Goal: Check status: Check status

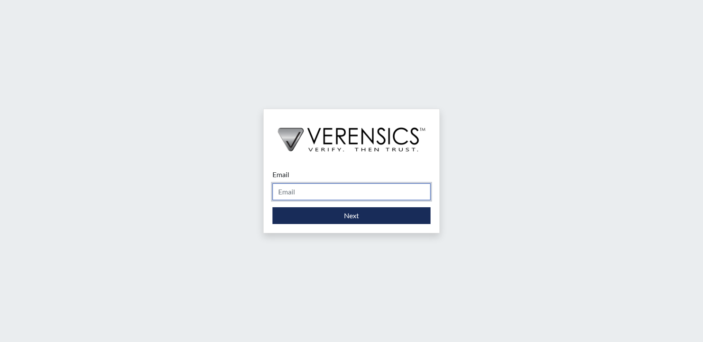
click at [311, 188] on input "Email" at bounding box center [351, 191] width 158 height 17
type input "[PERSON_NAME][EMAIL_ADDRESS][PERSON_NAME][DOMAIN_NAME]"
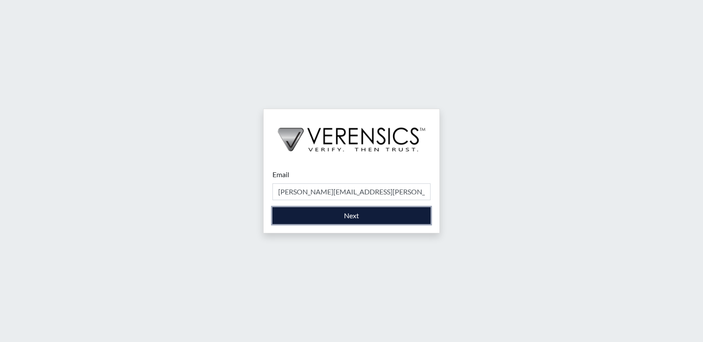
click at [318, 223] on button "Next" at bounding box center [351, 215] width 158 height 17
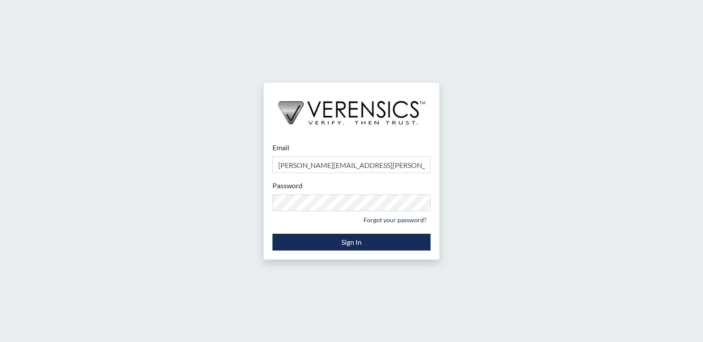
click at [272, 239] on div "Email [PERSON_NAME][EMAIL_ADDRESS][PERSON_NAME][DOMAIN_NAME] Please provide you…" at bounding box center [352, 196] width 176 height 126
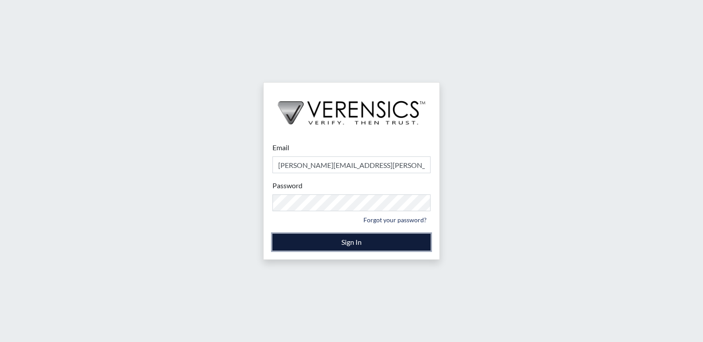
click at [281, 239] on button "Sign In" at bounding box center [351, 242] width 158 height 17
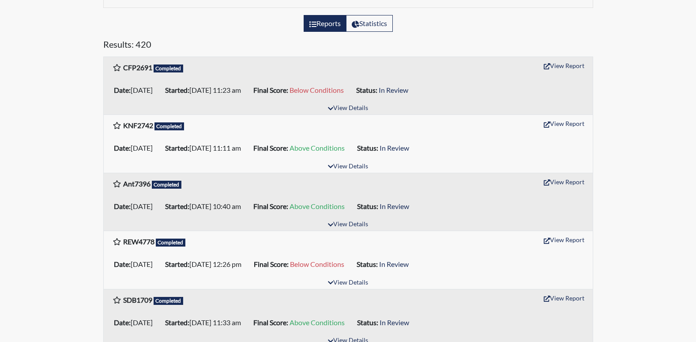
scroll to position [132, 0]
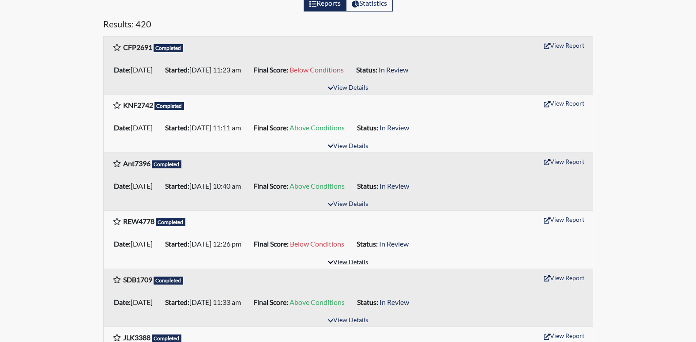
click at [347, 266] on button "View Details" at bounding box center [348, 263] width 48 height 12
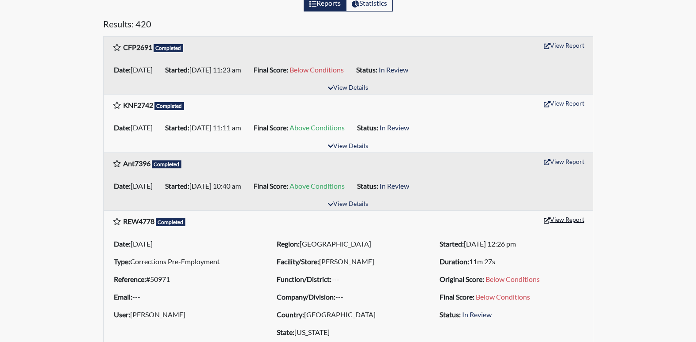
click at [563, 223] on button "View Report" at bounding box center [564, 219] width 49 height 14
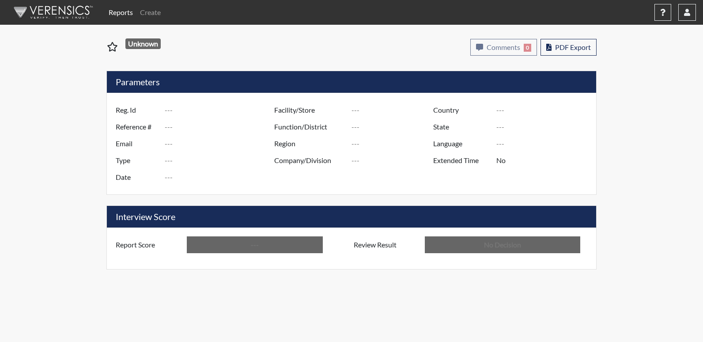
type input "REW4778"
type input "50971"
type input "---"
type input "Corrections Pre-Employment"
type input "Aug 27, 2025"
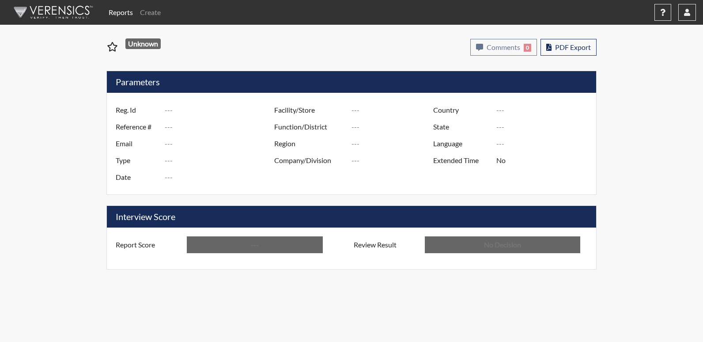
type input "[PERSON_NAME]"
type input "[GEOGRAPHIC_DATA]"
type input "[US_STATE]"
type input "English"
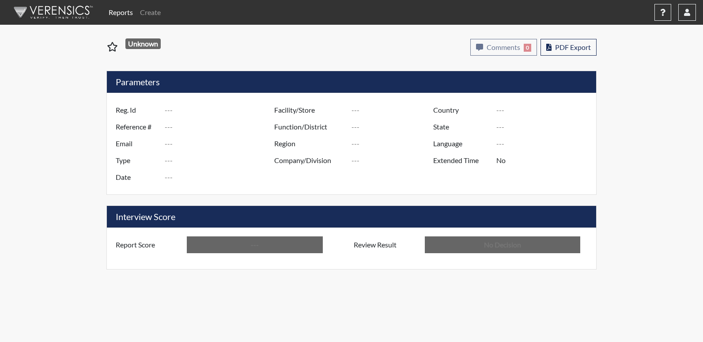
type input "Below Conditions"
type input "In Review"
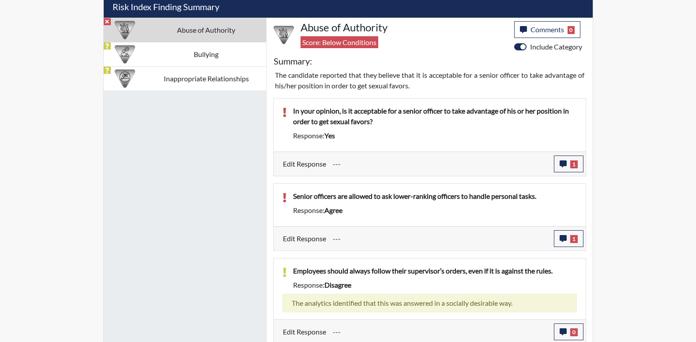
scroll to position [541, 0]
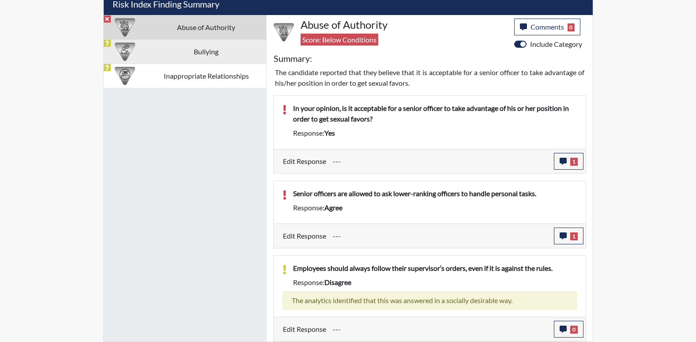
click at [170, 48] on td "Bullying" at bounding box center [207, 51] width 120 height 24
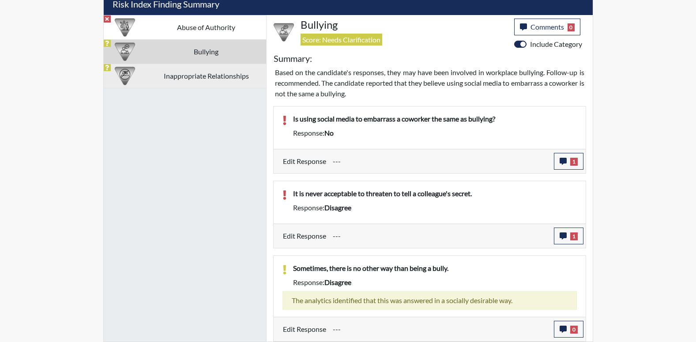
click at [226, 76] on td "Inappropriate Relationships" at bounding box center [207, 76] width 120 height 24
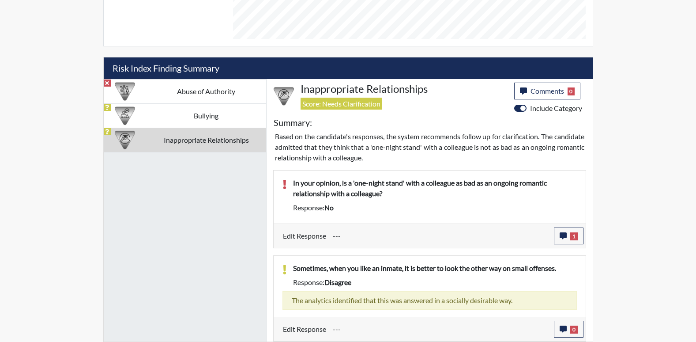
scroll to position [477, 0]
